Goal: Information Seeking & Learning: Check status

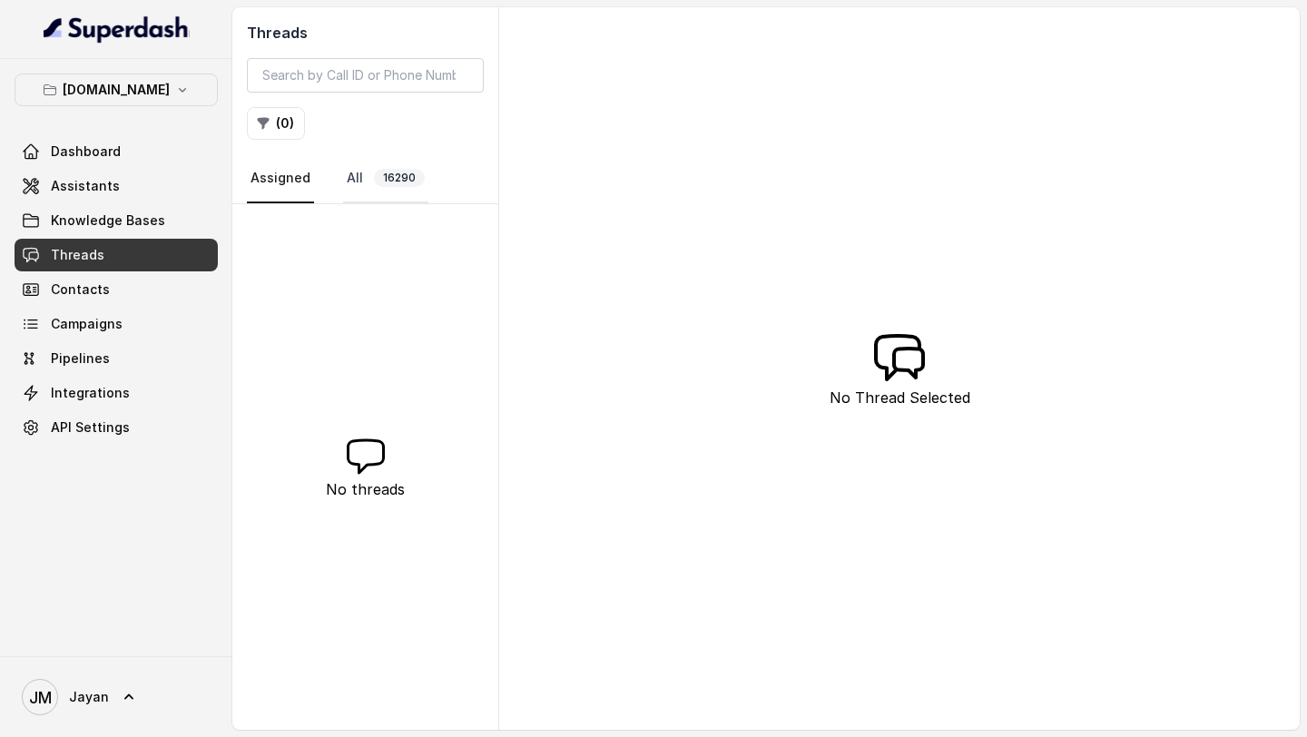
click at [359, 181] on link "All 16290" at bounding box center [385, 178] width 85 height 49
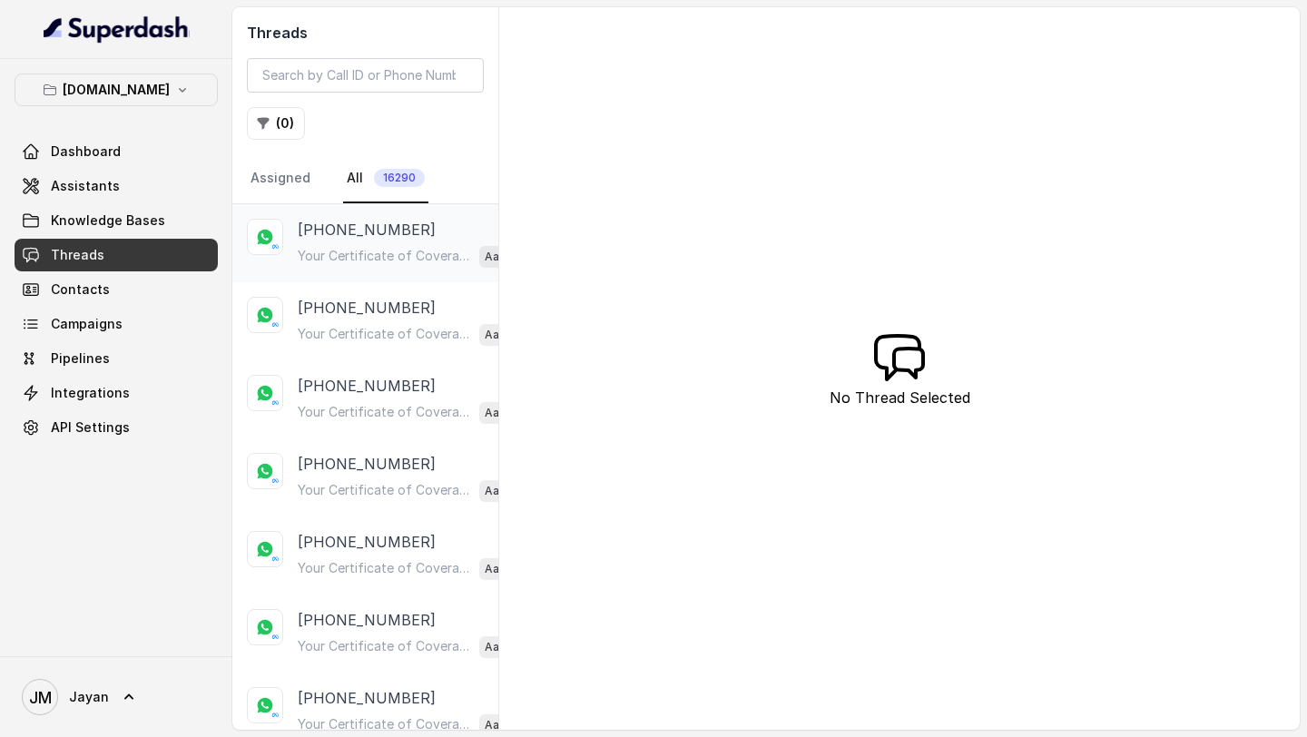
click at [357, 256] on p "Your Certificate of Coverage is Ready Hi [PERSON_NAME], Your Certificate of Cov…" at bounding box center [385, 256] width 174 height 18
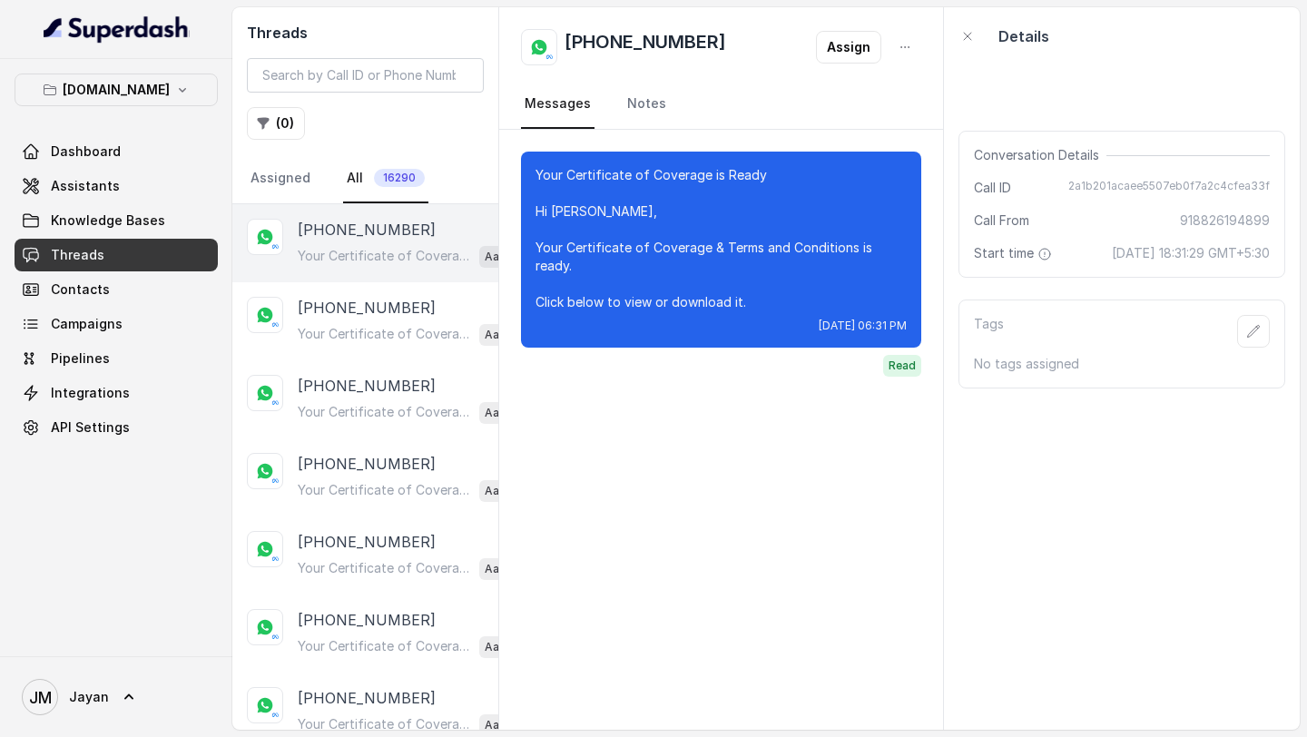
click at [373, 264] on div "Your Certificate of Coverage is Ready Hi [PERSON_NAME], Your Certificate of Cov…" at bounding box center [408, 256] width 220 height 24
click at [287, 183] on link "Assigned" at bounding box center [280, 178] width 67 height 49
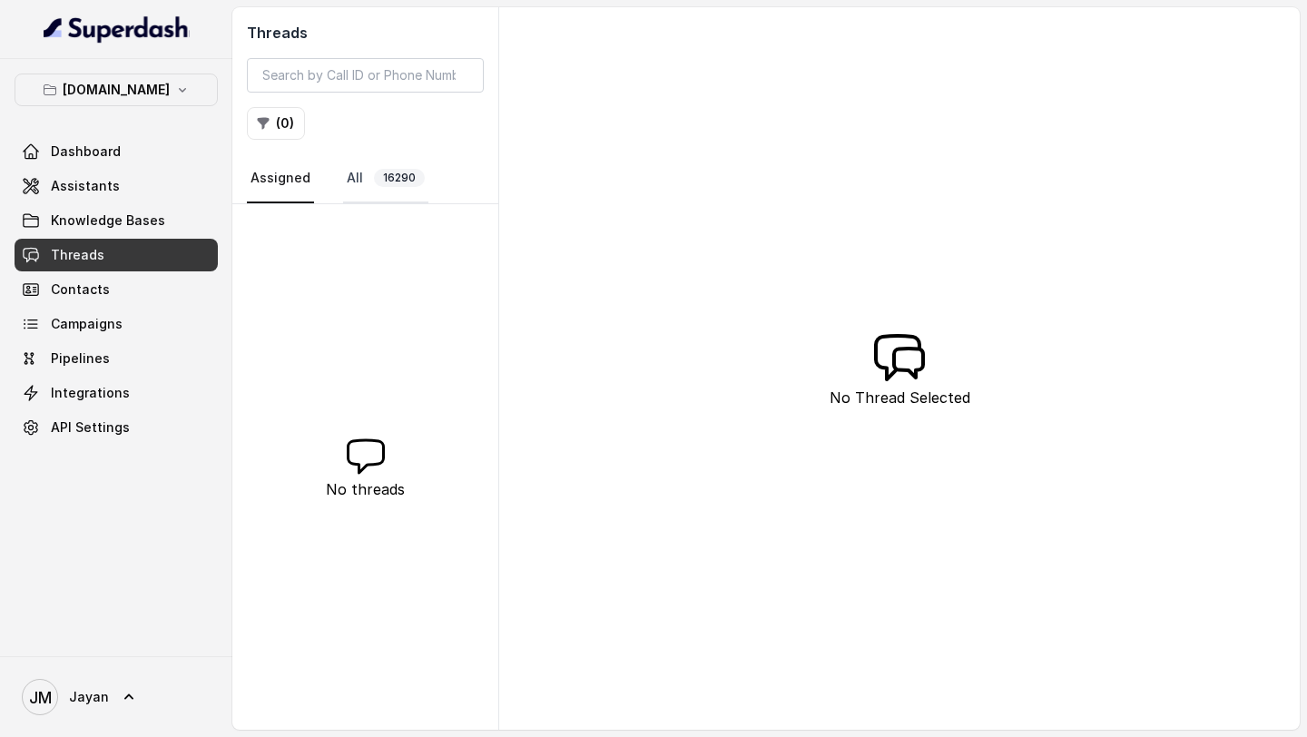
click at [346, 184] on link "All 16290" at bounding box center [385, 178] width 85 height 49
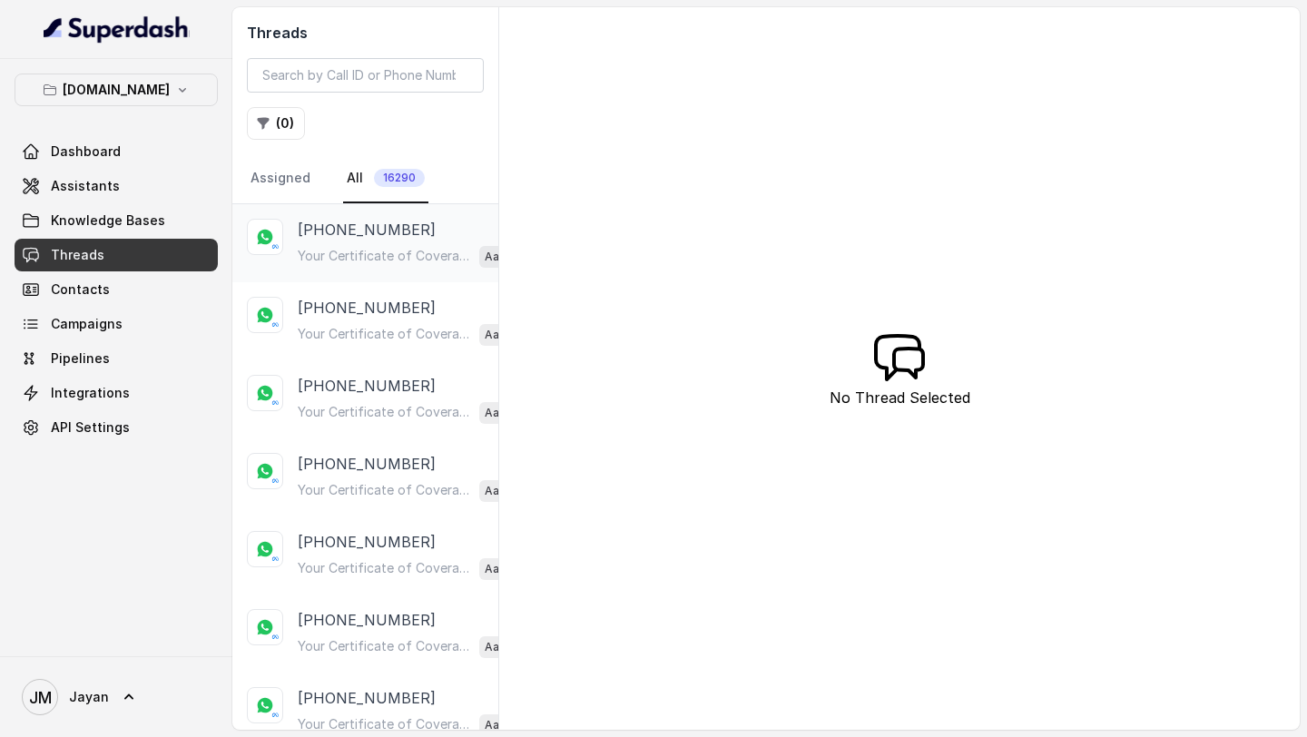
click at [394, 240] on p "[PHONE_NUMBER]" at bounding box center [367, 230] width 138 height 22
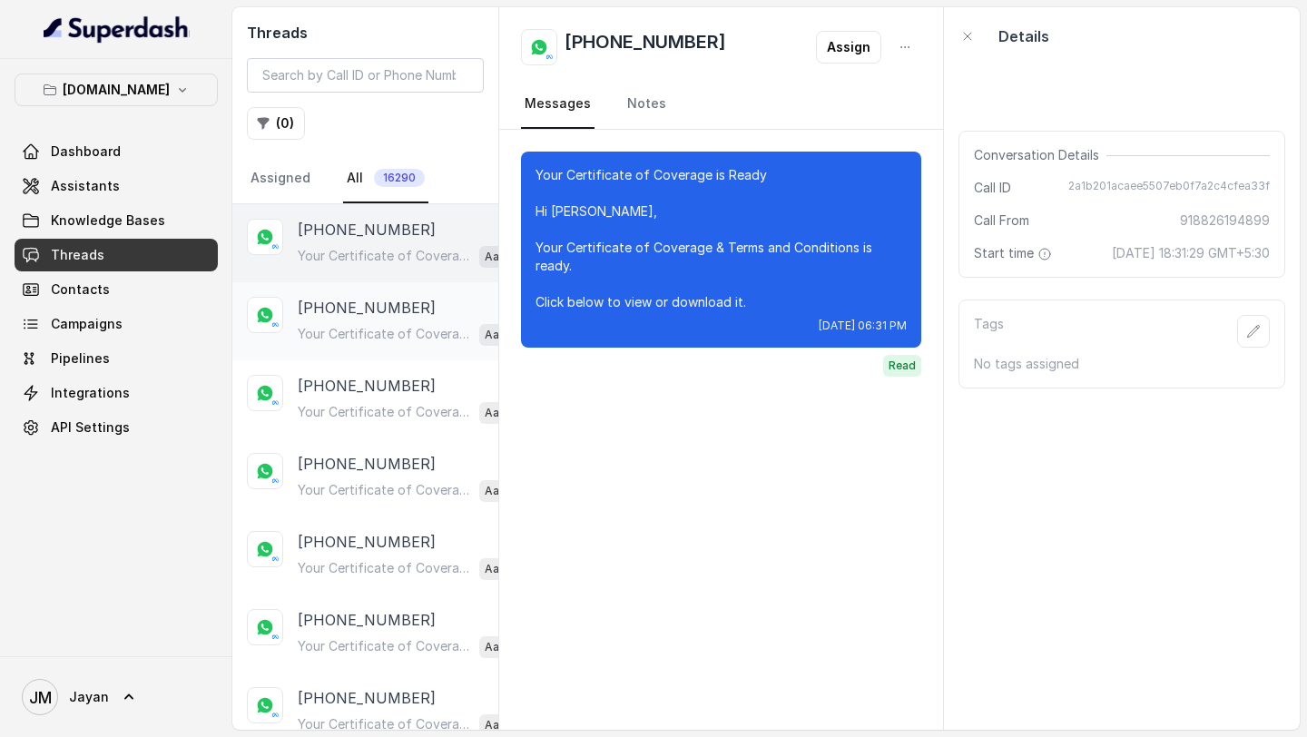
click at [375, 307] on p "[PHONE_NUMBER]" at bounding box center [367, 308] width 138 height 22
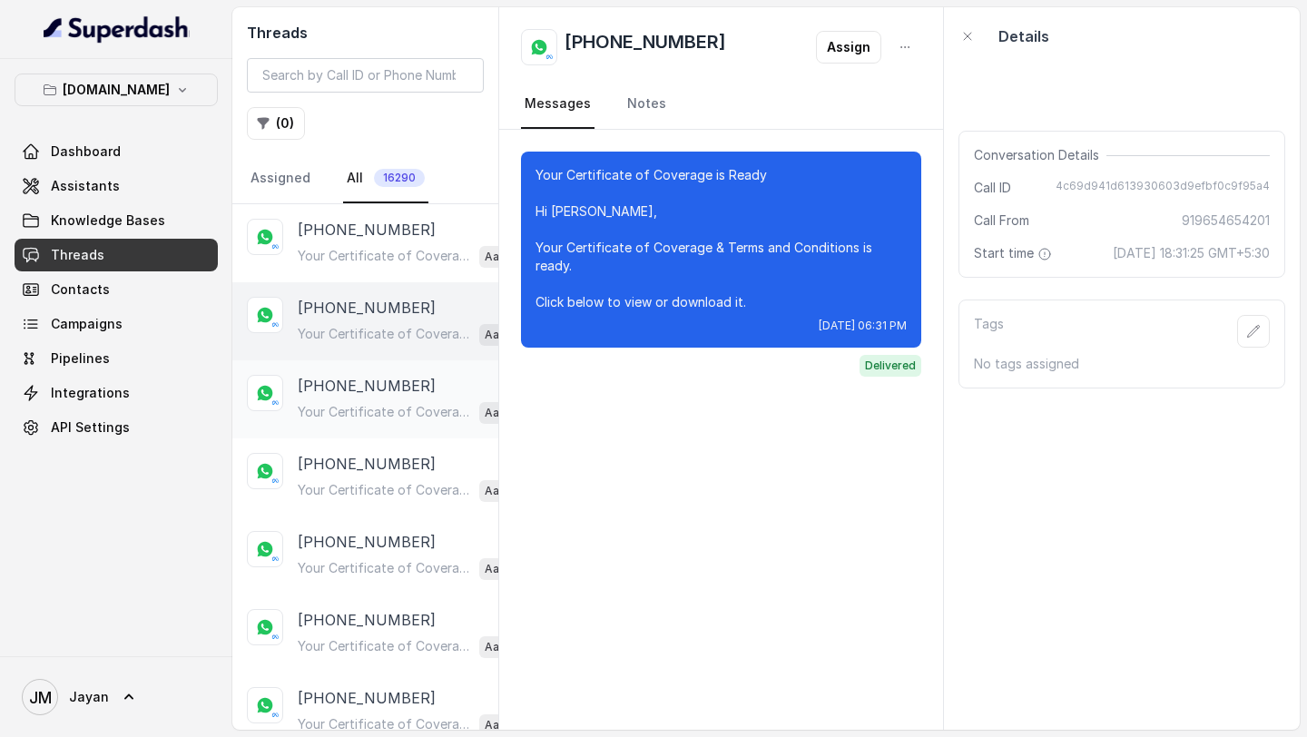
click at [370, 396] on div "[PHONE_NUMBER] Your Certificate of Coverage is Ready Hi [PERSON_NAME], Your Cer…" at bounding box center [408, 399] width 220 height 49
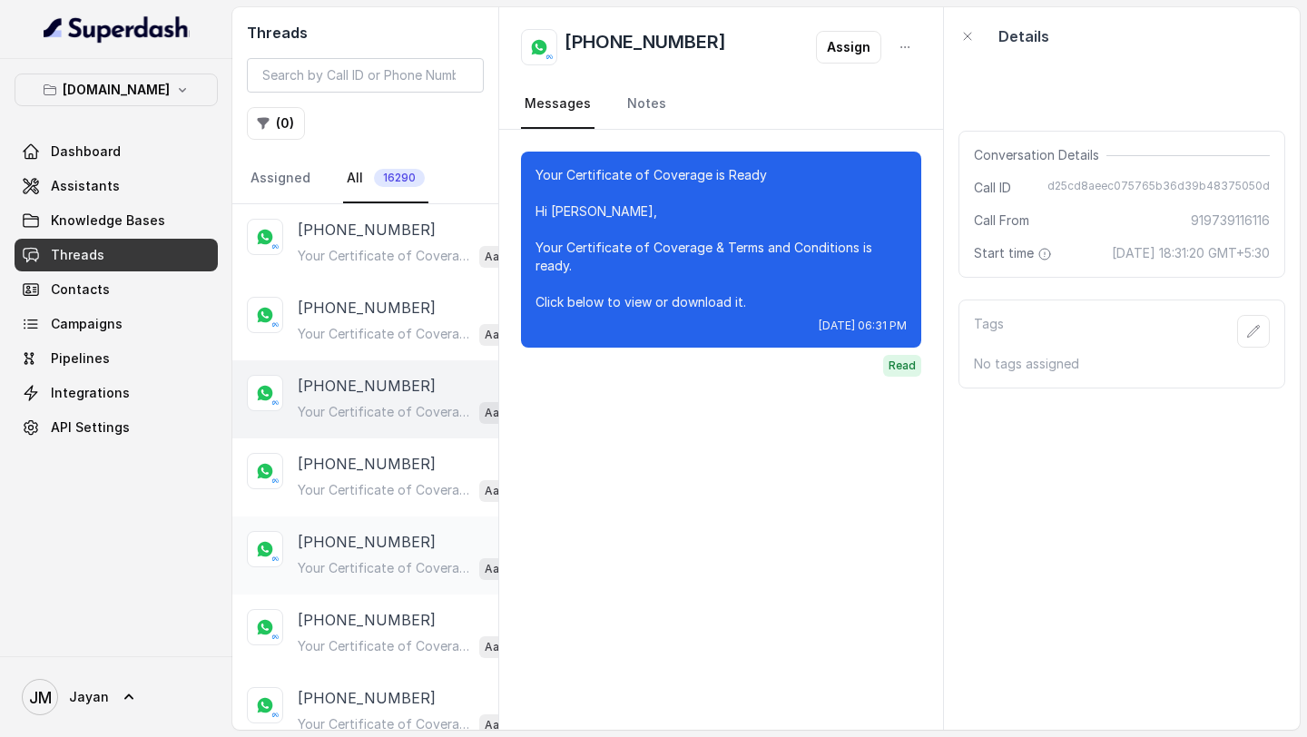
click at [362, 551] on div "[PHONE_NUMBER] Your Certificate of Coverage is Ready Hi Prema, Your Certificate…" at bounding box center [408, 555] width 220 height 49
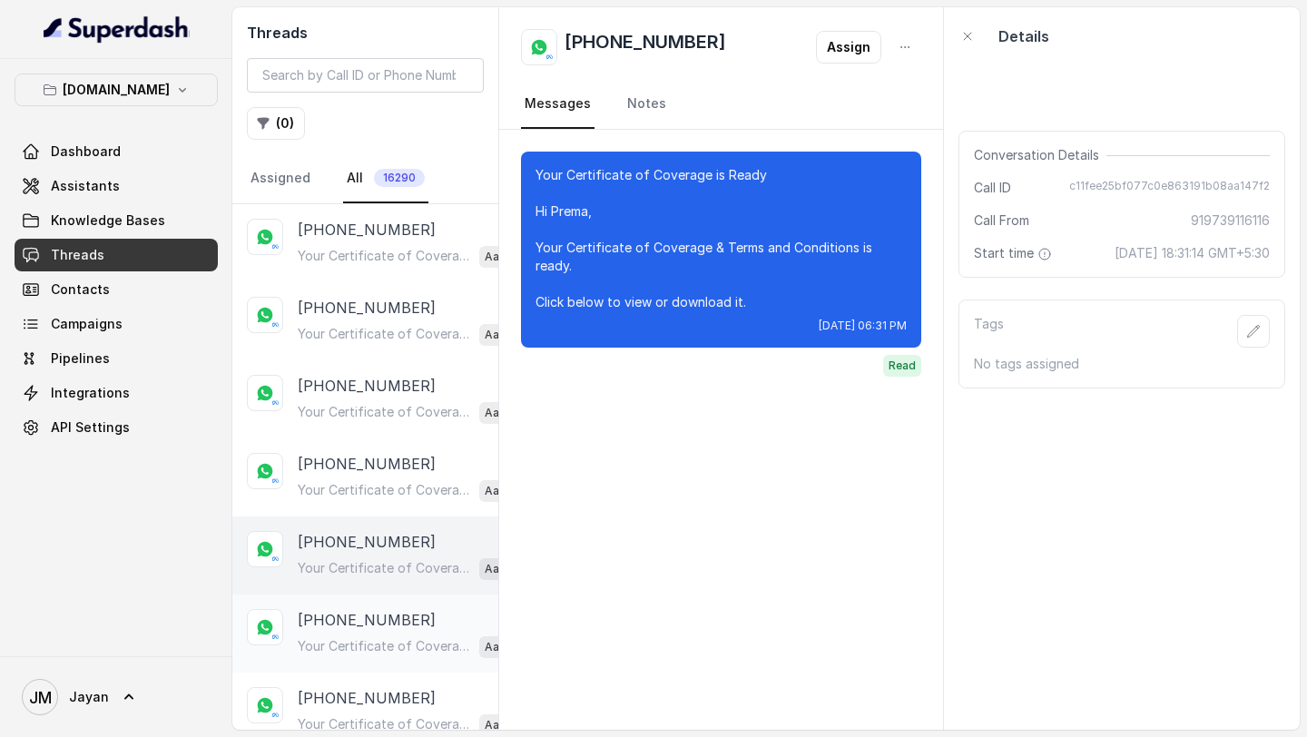
click at [363, 667] on div "[PHONE_NUMBER] Your Certificate of Coverage is Ready Hi [PERSON_NAME], Your Cer…" at bounding box center [365, 633] width 266 height 78
